Goal: Find specific page/section: Find specific page/section

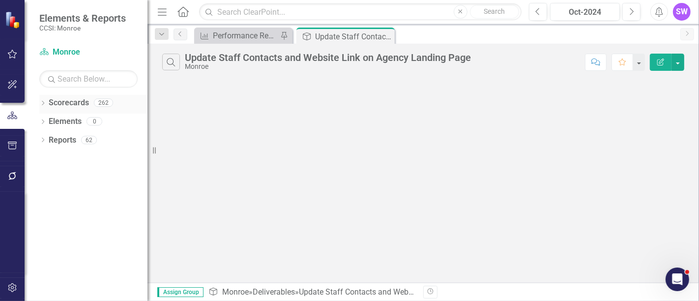
click at [45, 102] on icon "Dropdown" at bounding box center [42, 103] width 7 height 5
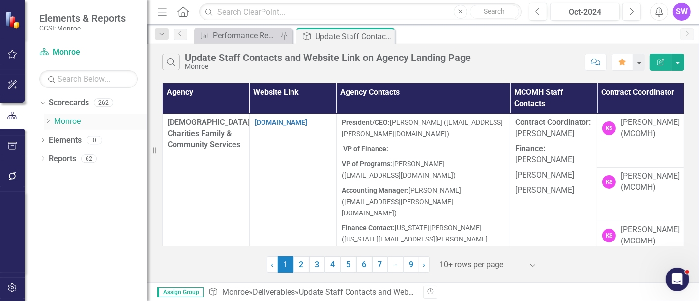
click at [49, 124] on div "Dropdown" at bounding box center [47, 122] width 7 height 8
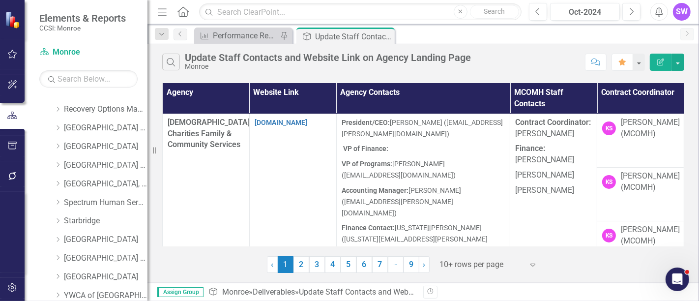
scroll to position [564, 0]
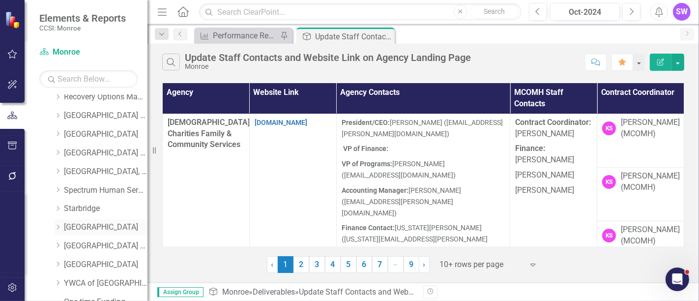
click at [58, 224] on icon "Dropdown" at bounding box center [57, 227] width 7 height 6
click at [74, 225] on link "[GEOGRAPHIC_DATA]" at bounding box center [106, 227] width 84 height 11
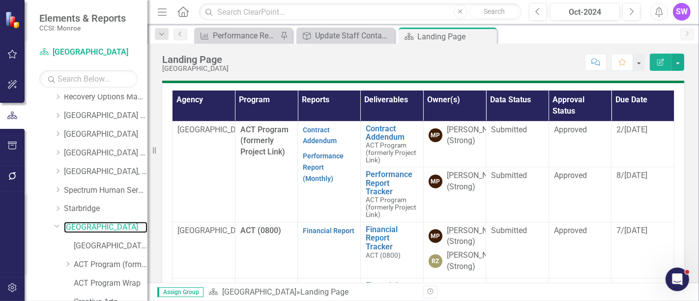
scroll to position [281, 0]
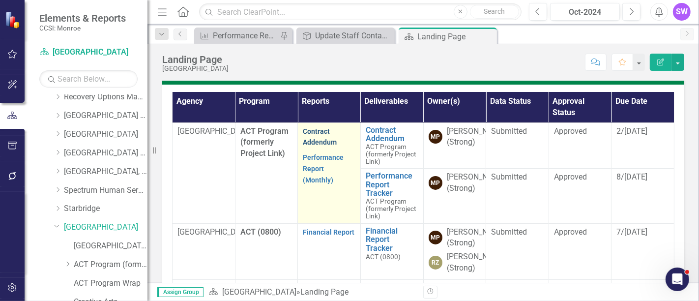
click at [314, 130] on link "Contract Addendum" at bounding box center [320, 136] width 34 height 19
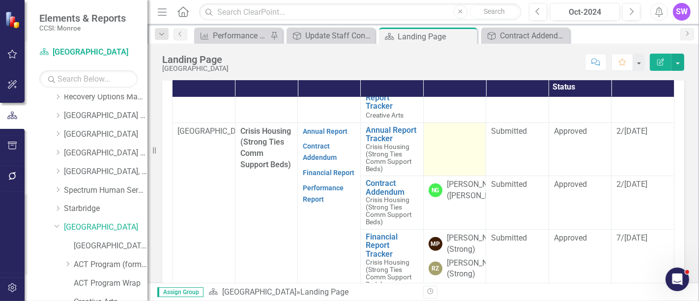
scroll to position [382, 0]
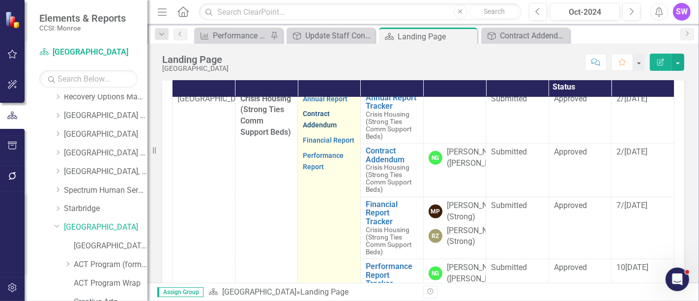
click at [318, 129] on link "Contract Addendum" at bounding box center [320, 119] width 34 height 19
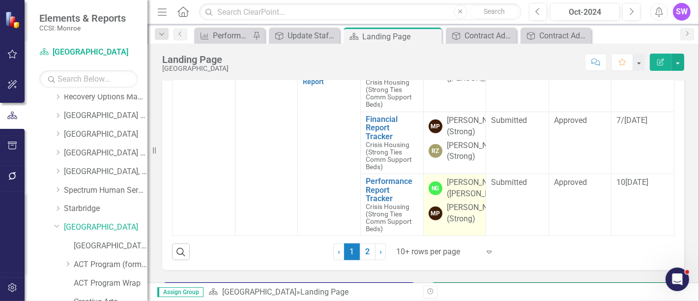
scroll to position [517, 0]
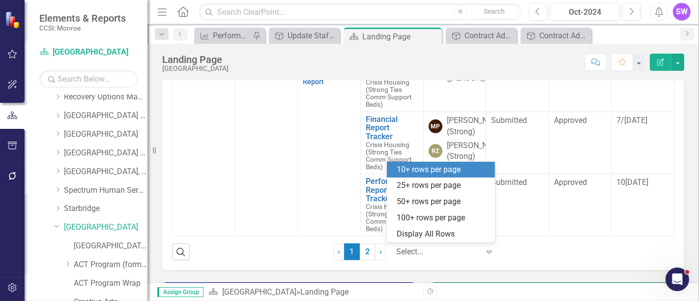
click at [436, 252] on div at bounding box center [438, 251] width 84 height 13
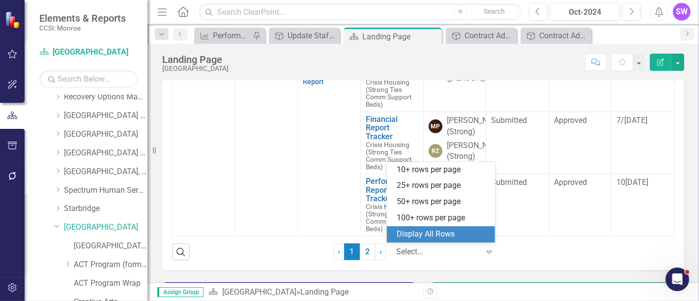
click at [438, 241] on div "Display All Rows" at bounding box center [441, 234] width 108 height 16
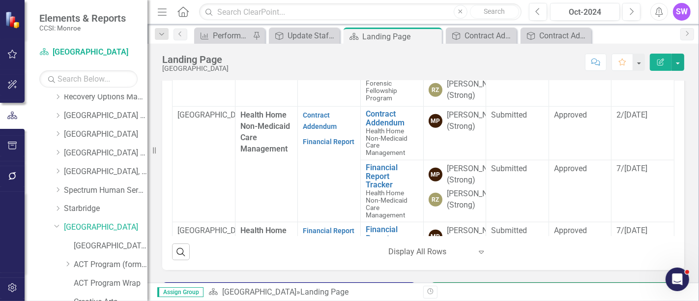
scroll to position [626, 0]
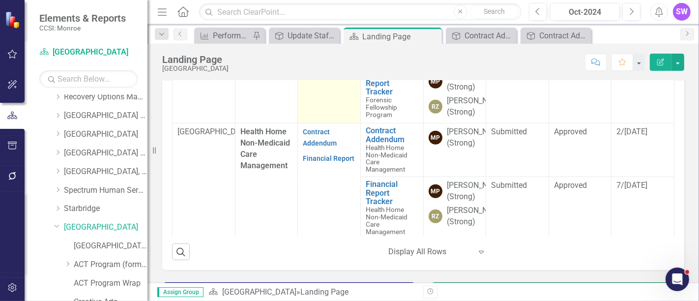
click at [311, 45] on link "Contract Addendum" at bounding box center [320, 35] width 34 height 19
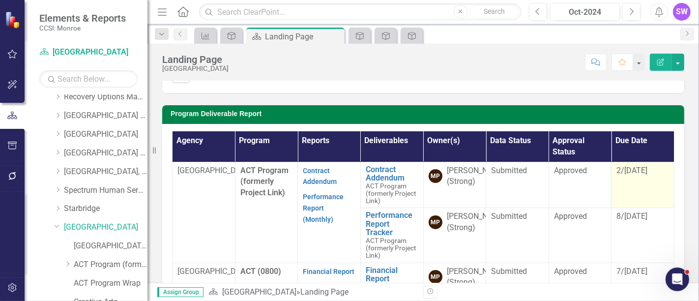
scroll to position [249, 0]
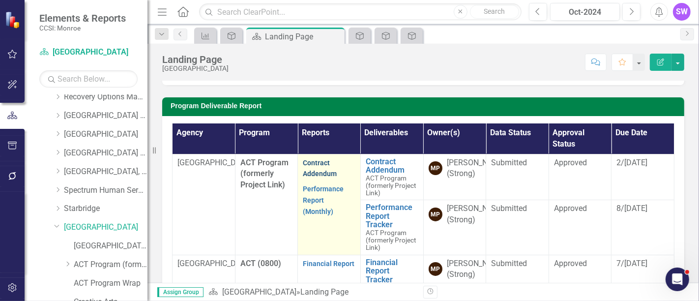
click at [314, 166] on link "Contract Addendum" at bounding box center [320, 168] width 34 height 19
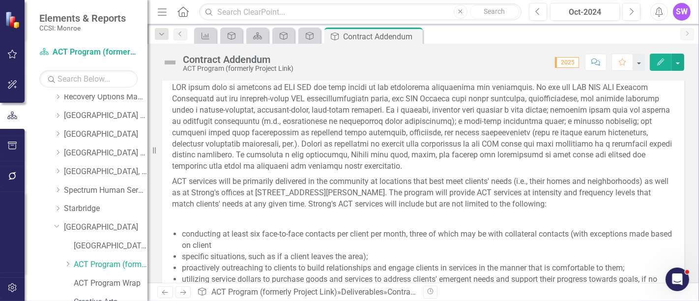
scroll to position [492, 0]
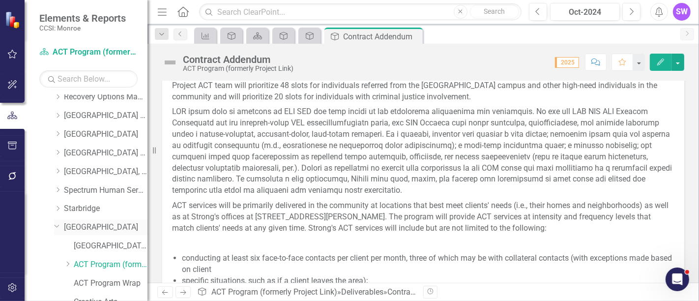
click at [110, 226] on link "[GEOGRAPHIC_DATA]" at bounding box center [106, 227] width 84 height 11
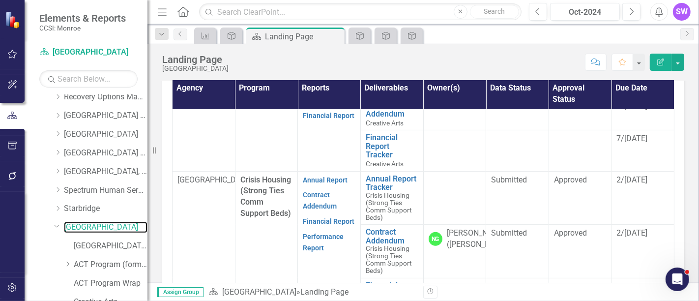
scroll to position [437, 0]
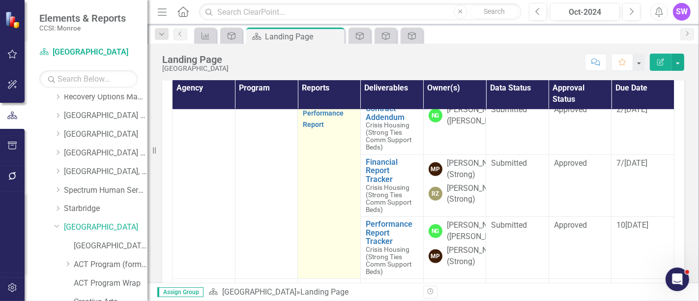
click at [313, 87] on link "Contract Addendum" at bounding box center [320, 76] width 34 height 19
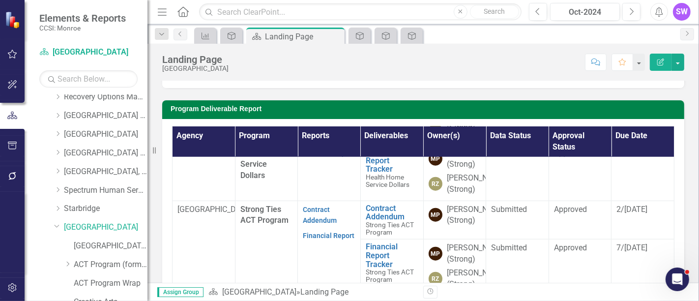
scroll to position [1038, 0]
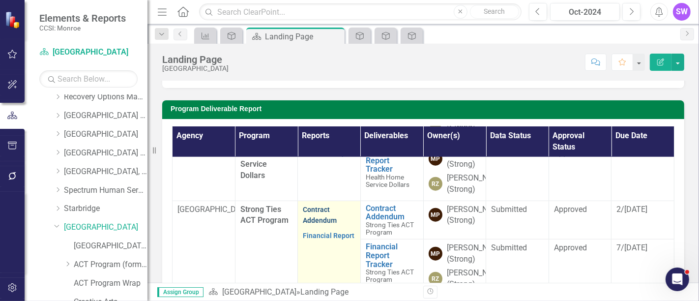
click at [320, 206] on link "Contract Addendum" at bounding box center [320, 215] width 34 height 19
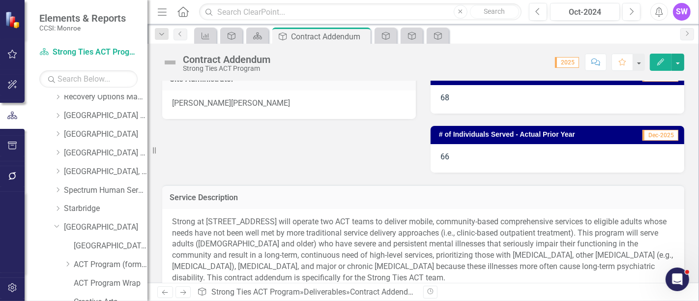
scroll to position [382, 0]
